Goal: Task Accomplishment & Management: Manage account settings

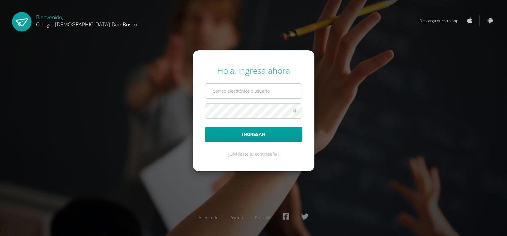
click at [242, 98] on input "text" at bounding box center [253, 91] width 97 height 15
click at [137, 71] on div "Hola, ingresa ahora Ingresar ¿Olvidaste tu contraseña? Acerca de Ayuda Presskit" at bounding box center [253, 118] width 387 height 116
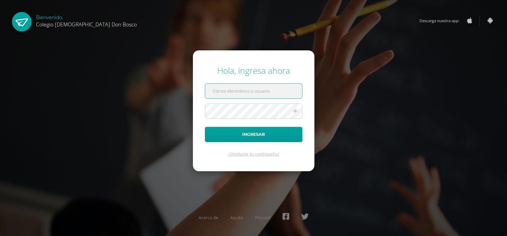
drag, startPoint x: 236, startPoint y: 84, endPoint x: 185, endPoint y: 81, distance: 51.1
click at [185, 81] on div "Hola, ingresa ahora Ingresar ¿Olvidaste tu contraseña? Acerca de Ayuda Presskit" at bounding box center [253, 118] width 387 height 116
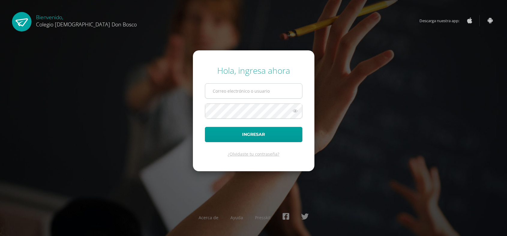
click at [237, 86] on input "text" at bounding box center [253, 91] width 97 height 15
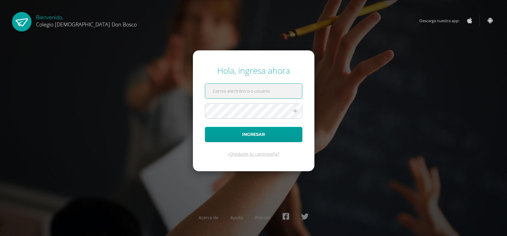
type input "[EMAIL_ADDRESS][DOMAIN_NAME]"
click at [262, 91] on input "text" at bounding box center [253, 91] width 97 height 15
type input "[EMAIL_ADDRESS][DOMAIN_NAME]"
drag, startPoint x: 259, startPoint y: 104, endPoint x: 71, endPoint y: 74, distance: 190.8
click at [45, 75] on div "Hola, ingresa ahora [EMAIL_ADDRESS][DOMAIN_NAME] Ingresar ¿Olvidaste tu contras…" at bounding box center [254, 118] width 512 height 116
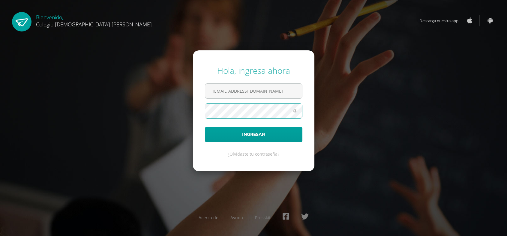
drag, startPoint x: 442, startPoint y: 0, endPoint x: 200, endPoint y: 27, distance: 243.7
click at [200, 27] on div "Hola, ingresa ahora dgonzalezdb23@gmail.com Ingresar ¿Olvidaste tu contraseña? …" at bounding box center [254, 118] width 512 height 236
drag, startPoint x: 438, startPoint y: 0, endPoint x: 300, endPoint y: 34, distance: 142.2
click at [301, 34] on div "Hola, ingresa ahora dgonzalezdb23@gmail.com Ingresar ¿Olvidaste tu contraseña? …" at bounding box center [254, 118] width 512 height 236
drag, startPoint x: 258, startPoint y: 102, endPoint x: 186, endPoint y: 130, distance: 77.3
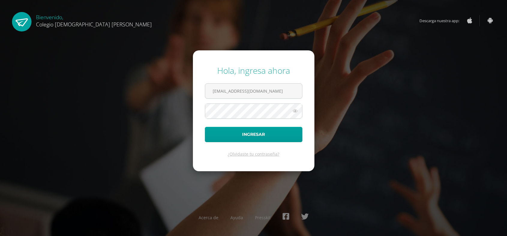
click at [186, 130] on div "Hola, ingresa ahora dgonzalezdb23@gmail.com Ingresar ¿Olvidaste tu contraseña? …" at bounding box center [253, 118] width 387 height 116
click at [213, 128] on button "Ingresar" at bounding box center [254, 134] width 98 height 15
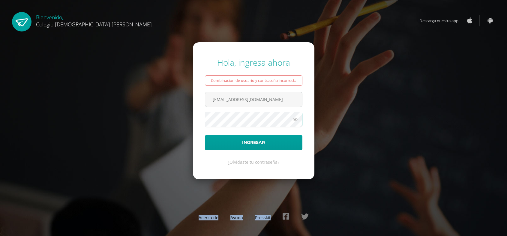
drag, startPoint x: 213, startPoint y: 128, endPoint x: 508, endPoint y: 210, distance: 305.9
click at [507, 210] on html "Hola, ingresa ahora Combinación de usuario y contraseña incorrecta dgonzalezdb2…" at bounding box center [253, 118] width 507 height 236
click at [414, 23] on div "Hola, ingresa ahora Combinación de usuario y contraseña incorrecta dgonzalezdb2…" at bounding box center [254, 118] width 512 height 236
click at [213, 56] on form "Hola, ingresa ahora Combinación de usuario y contraseña incorrecta dgonzalezdb2…" at bounding box center [254, 110] width 122 height 137
drag, startPoint x: 450, startPoint y: 0, endPoint x: 301, endPoint y: 3, distance: 149.2
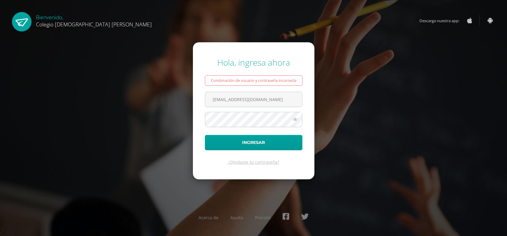
click at [301, 3] on div "Hola, ingresa ahora Combinación de usuario y contraseña incorrecta dgonzalezdb2…" at bounding box center [254, 118] width 512 height 236
